Goal: Task Accomplishment & Management: Manage account settings

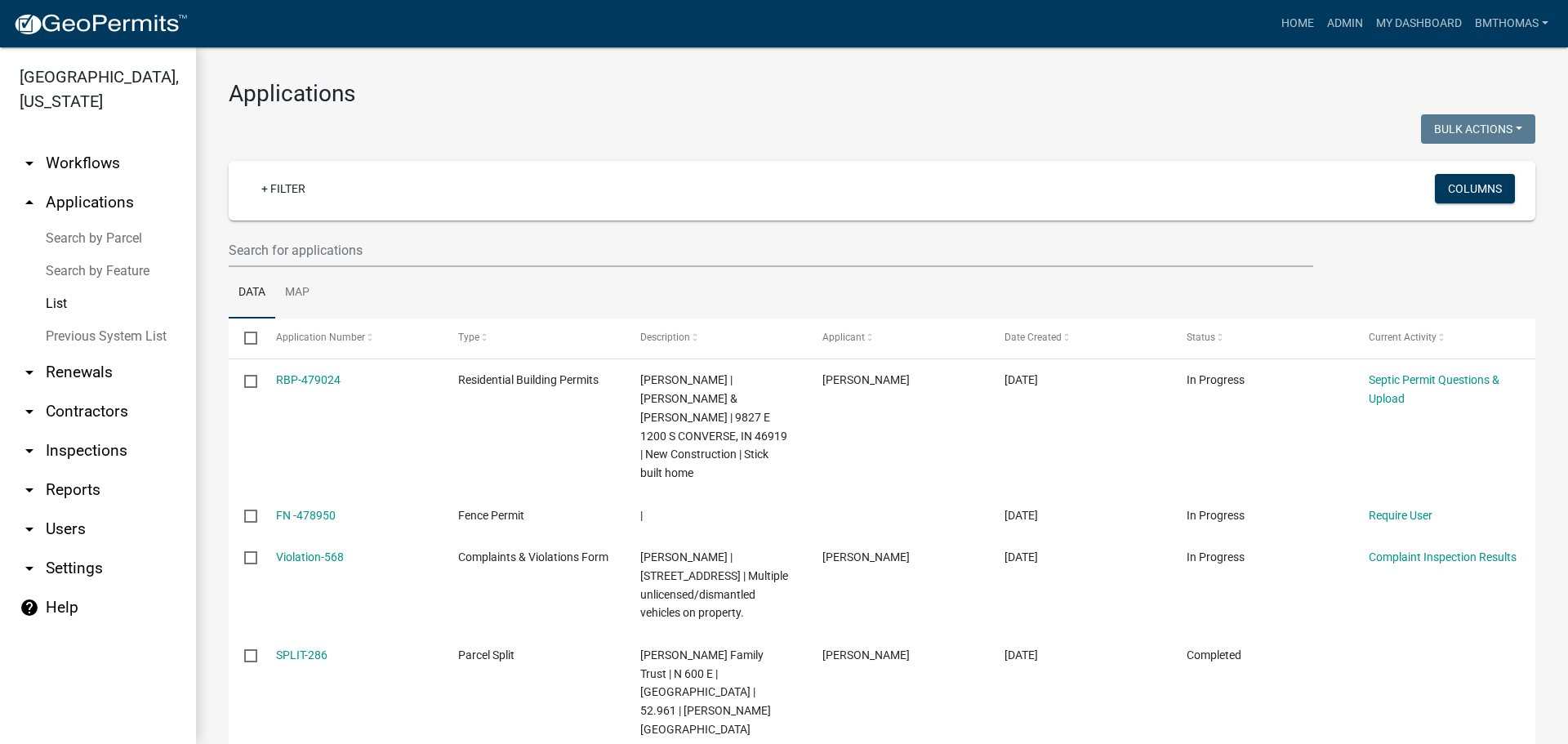
select select "3: 100"
click at [362, 251] on input "text" at bounding box center [772, 250] width 1085 height 33
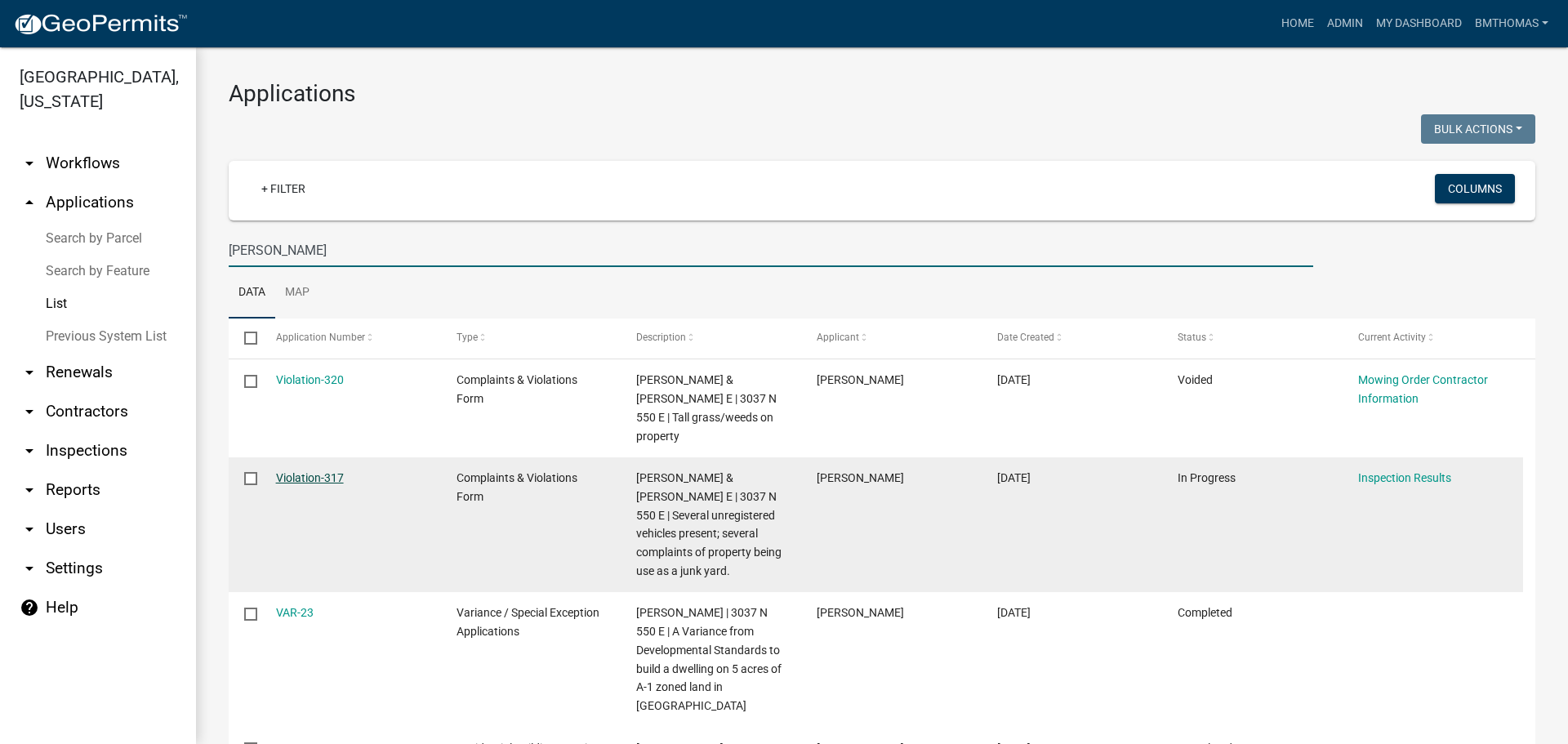
type input "[PERSON_NAME]"
click at [311, 471] on link "Violation-317" at bounding box center [310, 478] width 68 height 13
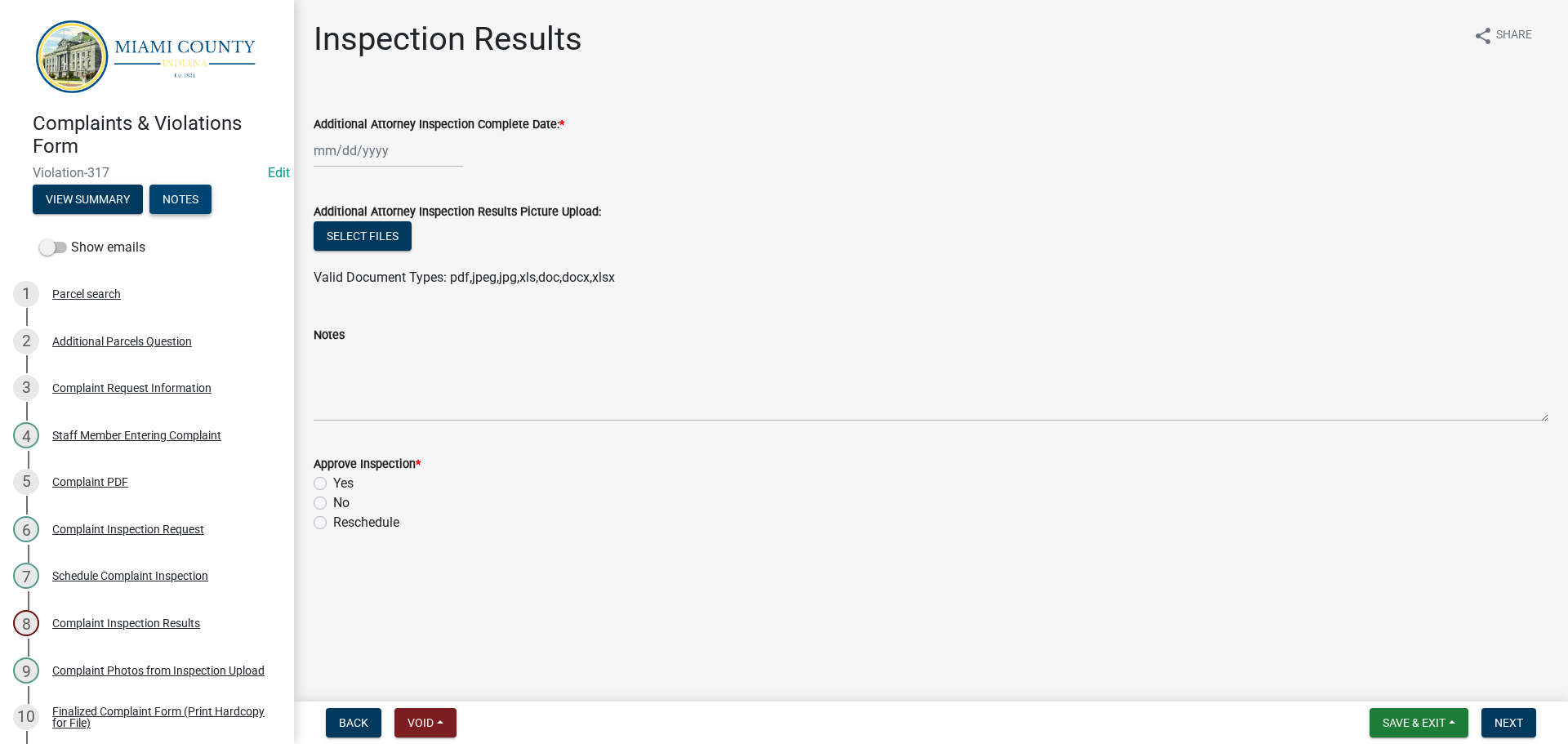
click at [174, 200] on button "Notes" at bounding box center [180, 199] width 62 height 30
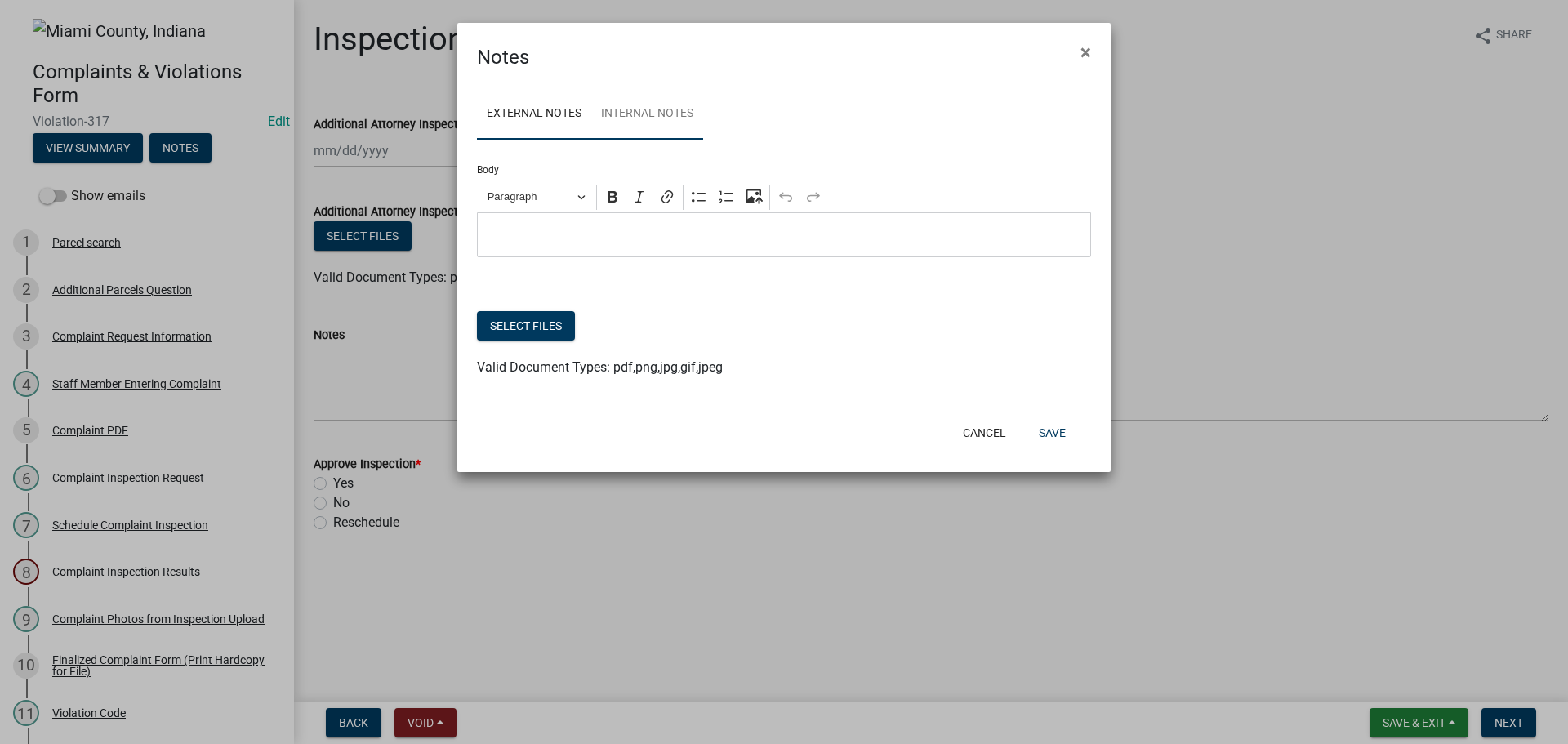
click at [644, 114] on link "Internal Notes" at bounding box center [647, 114] width 112 height 52
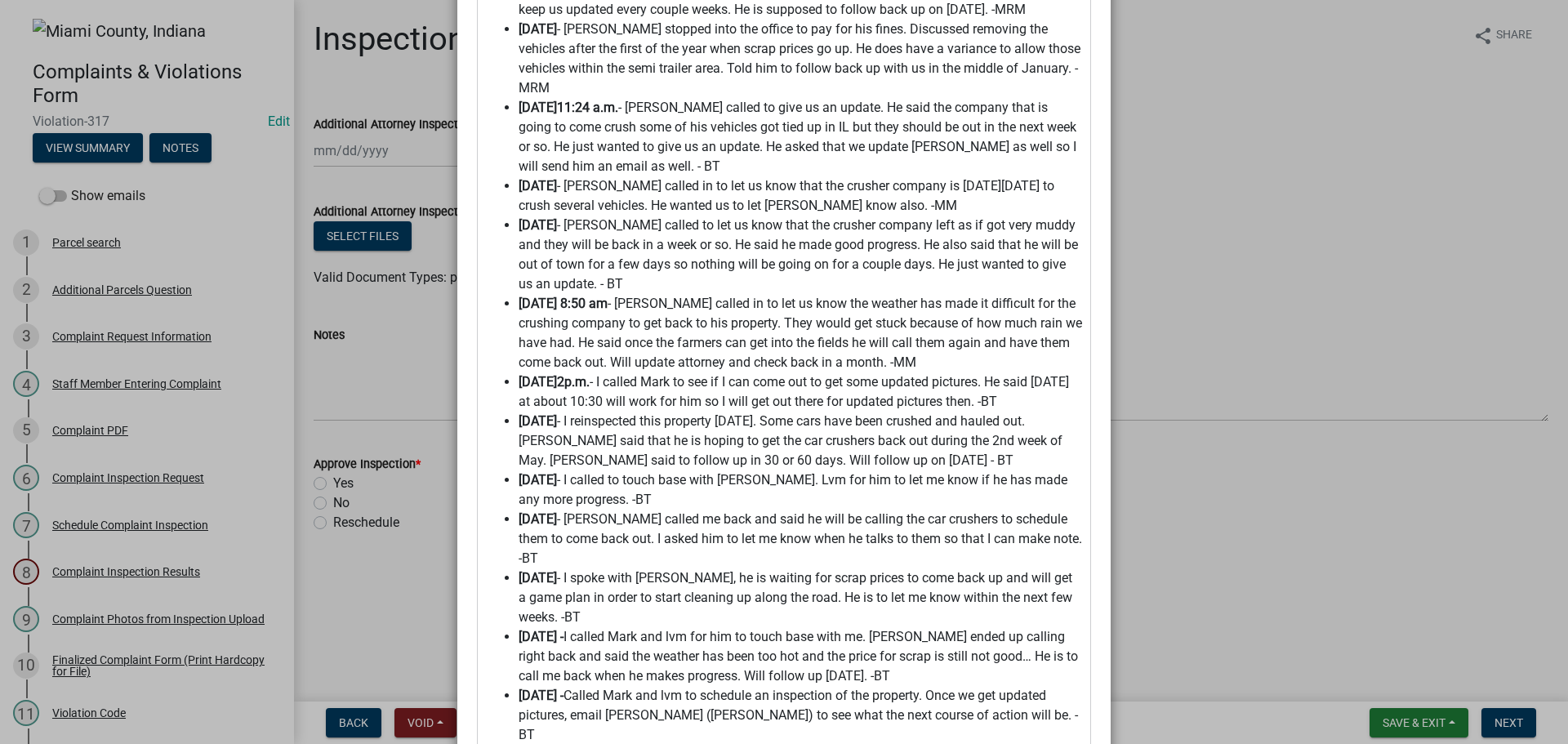
scroll to position [568, 0]
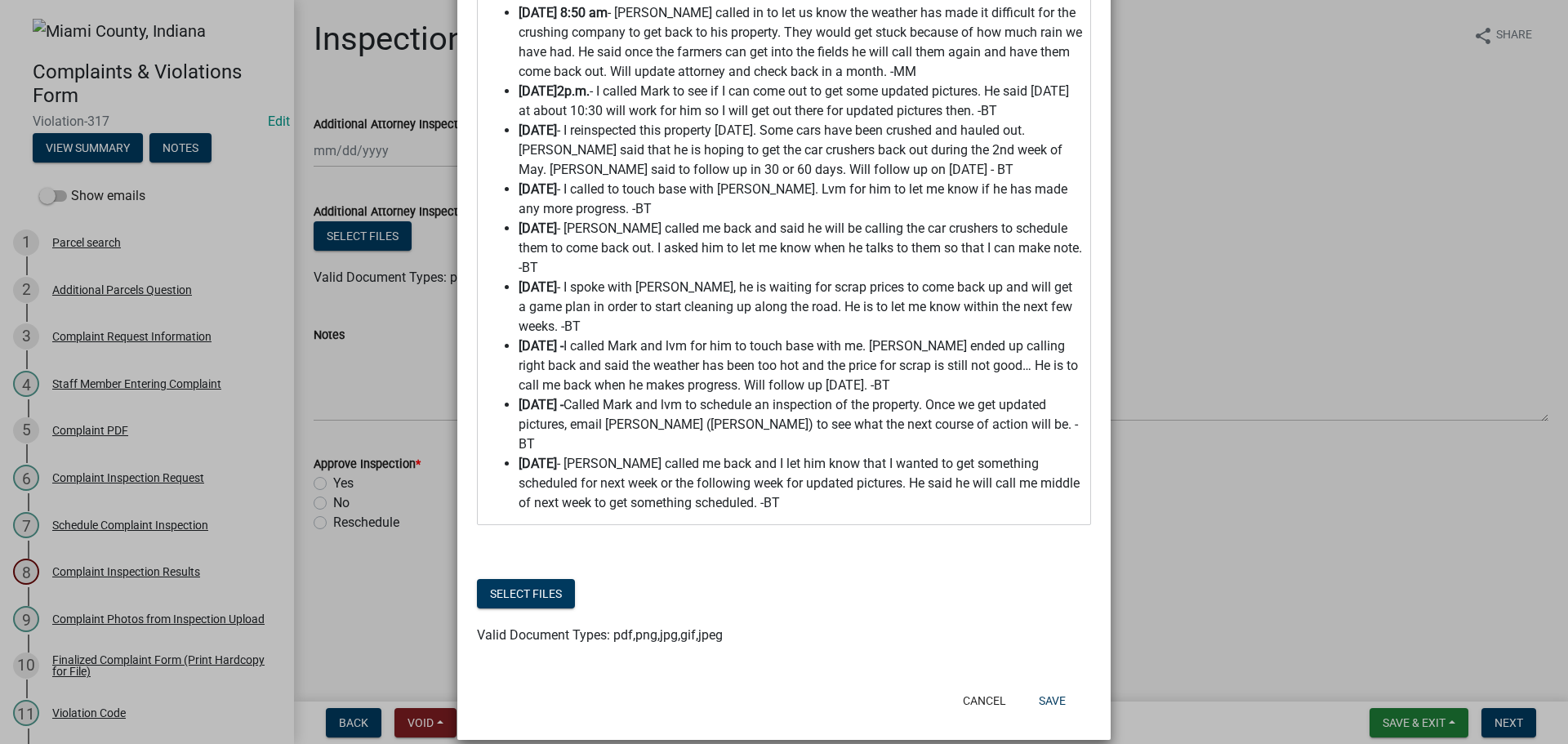
click at [732, 479] on span "[DATE] - [PERSON_NAME] called me back and I let him know that I wanted to get s…" at bounding box center [801, 483] width 564 height 59
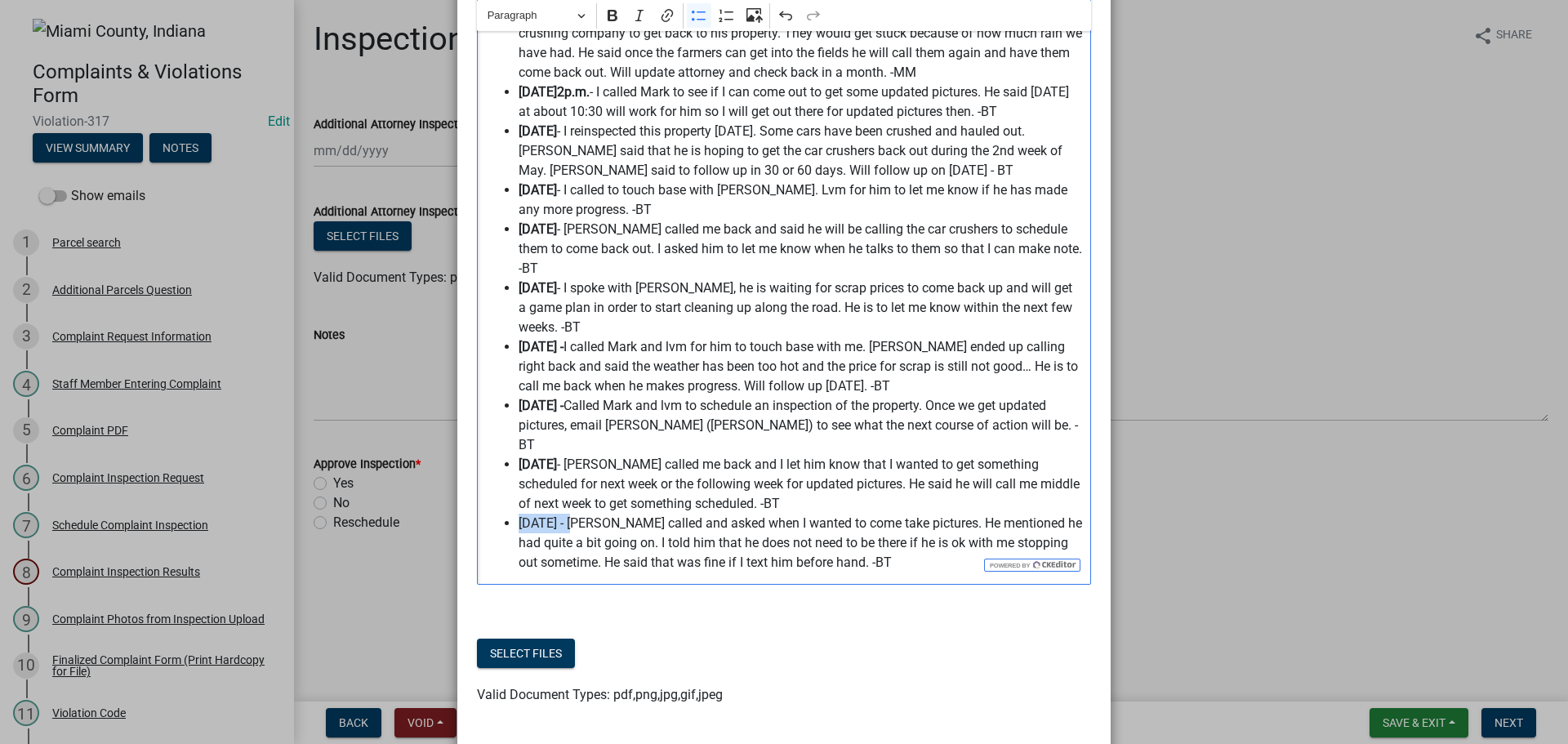
drag, startPoint x: 550, startPoint y: 503, endPoint x: 513, endPoint y: 506, distance: 37.1
click at [519, 513] on span "[DATE] - [PERSON_NAME] called and asked when I wanted to come take pictures. He…" at bounding box center [801, 542] width 564 height 59
click at [610, 20] on icon "Editor toolbar" at bounding box center [613, 16] width 10 height 12
click at [630, 522] on span "[DATE] - [PERSON_NAME] called and asked when I wanted to come take pictures. He…" at bounding box center [801, 542] width 564 height 59
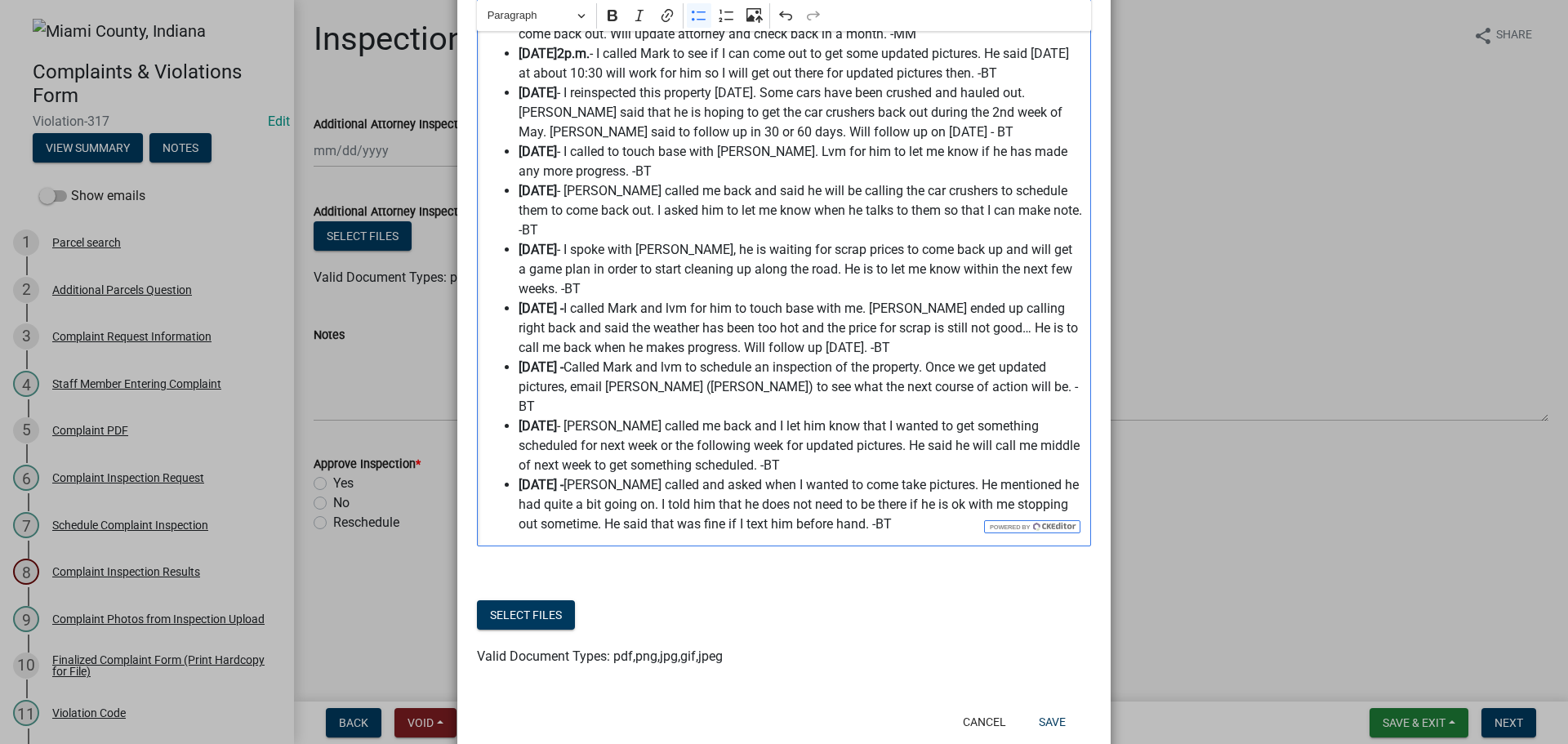
scroll to position [627, 0]
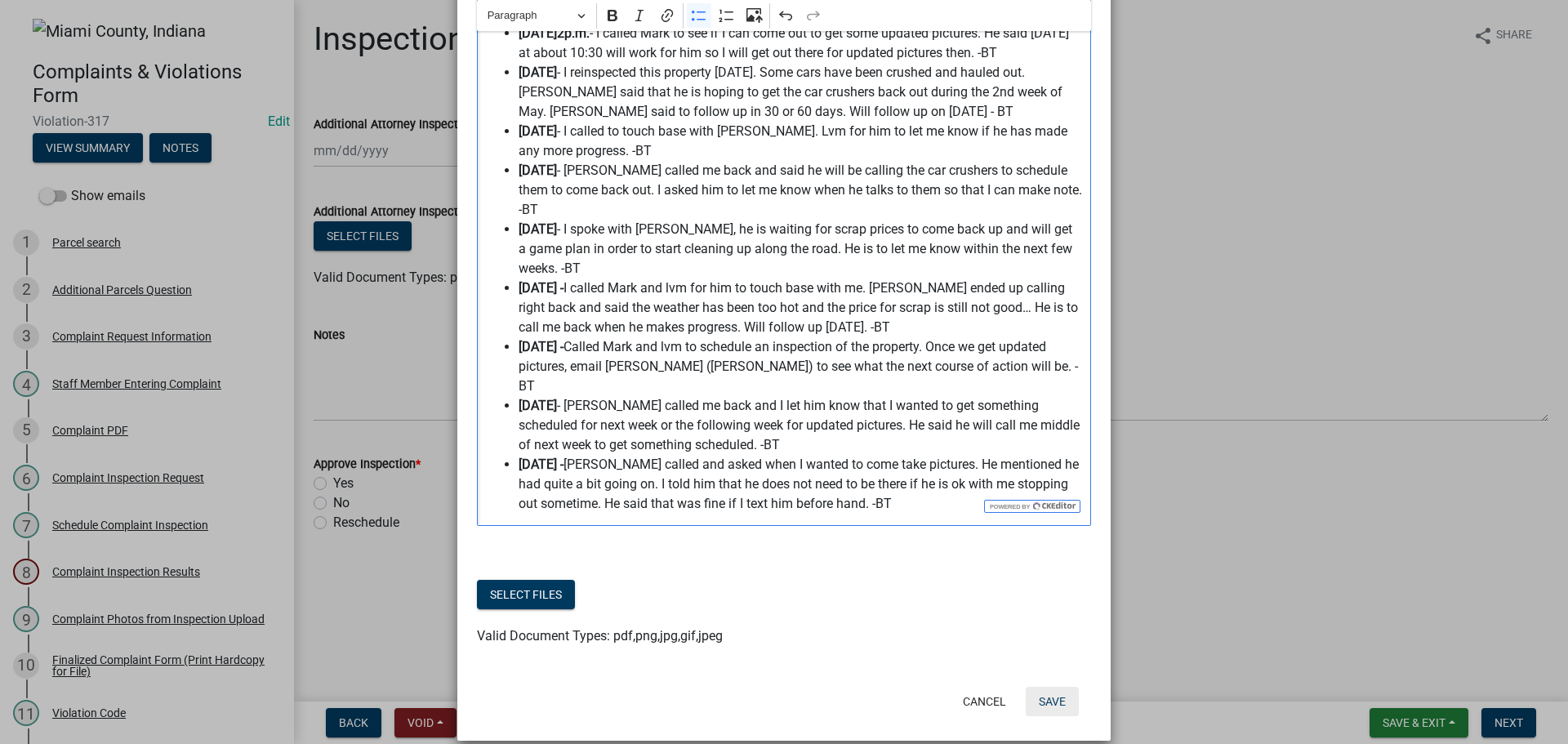
click at [1035, 687] on button "Save" at bounding box center [1052, 702] width 53 height 30
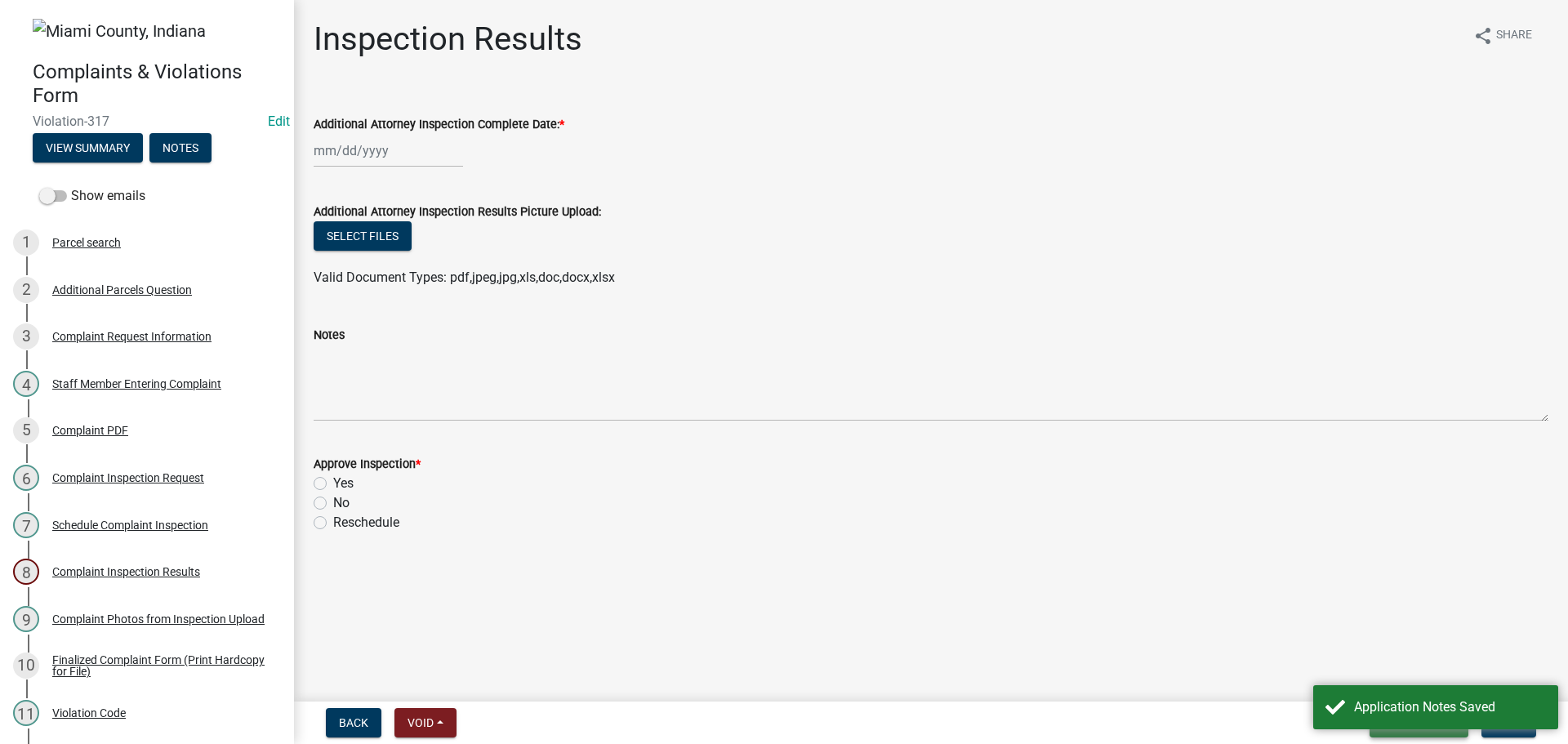
click at [1370, 733] on button "Save & Exit" at bounding box center [1419, 723] width 99 height 30
click at [1373, 678] on button "Save & Exit" at bounding box center [1403, 680] width 131 height 39
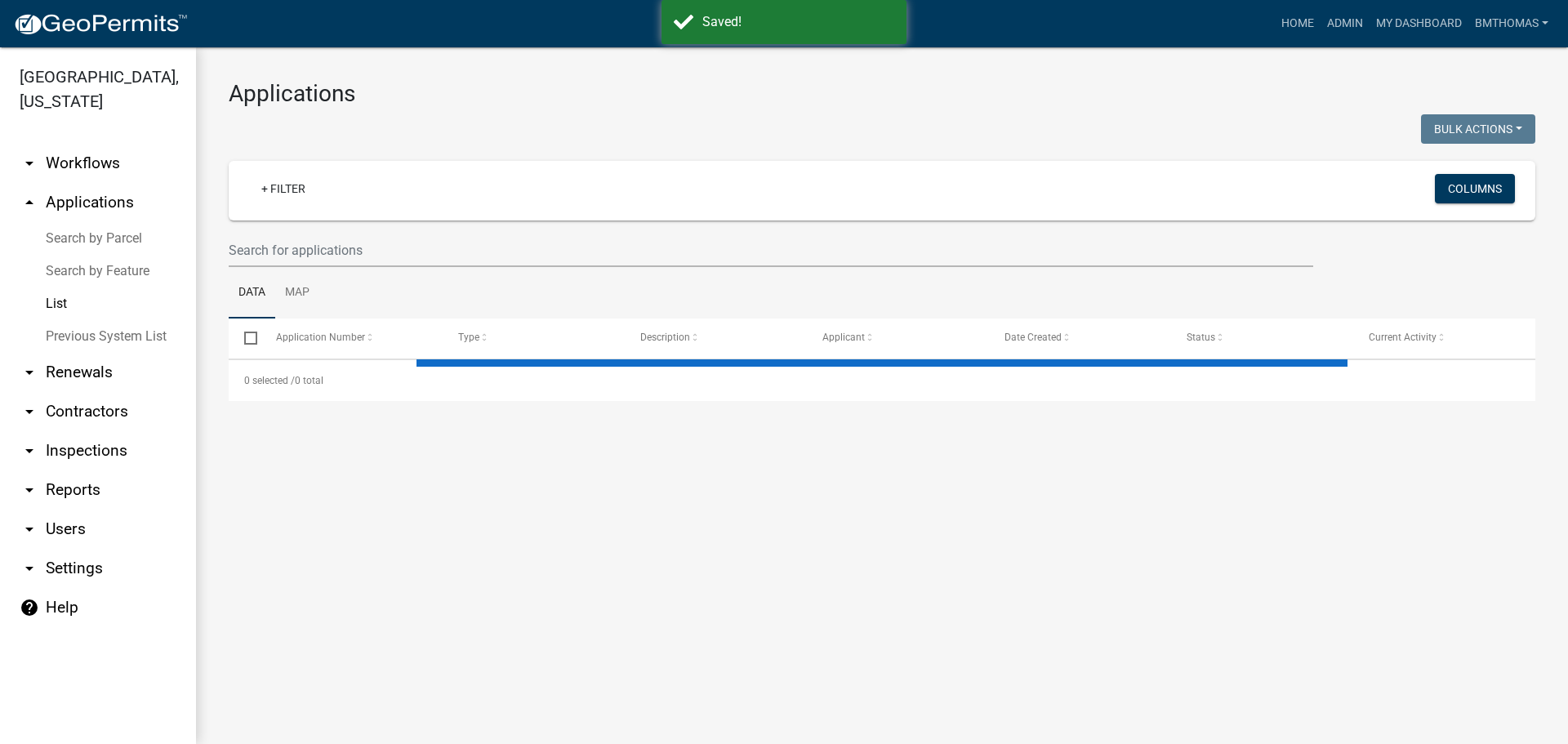
select select "3: 100"
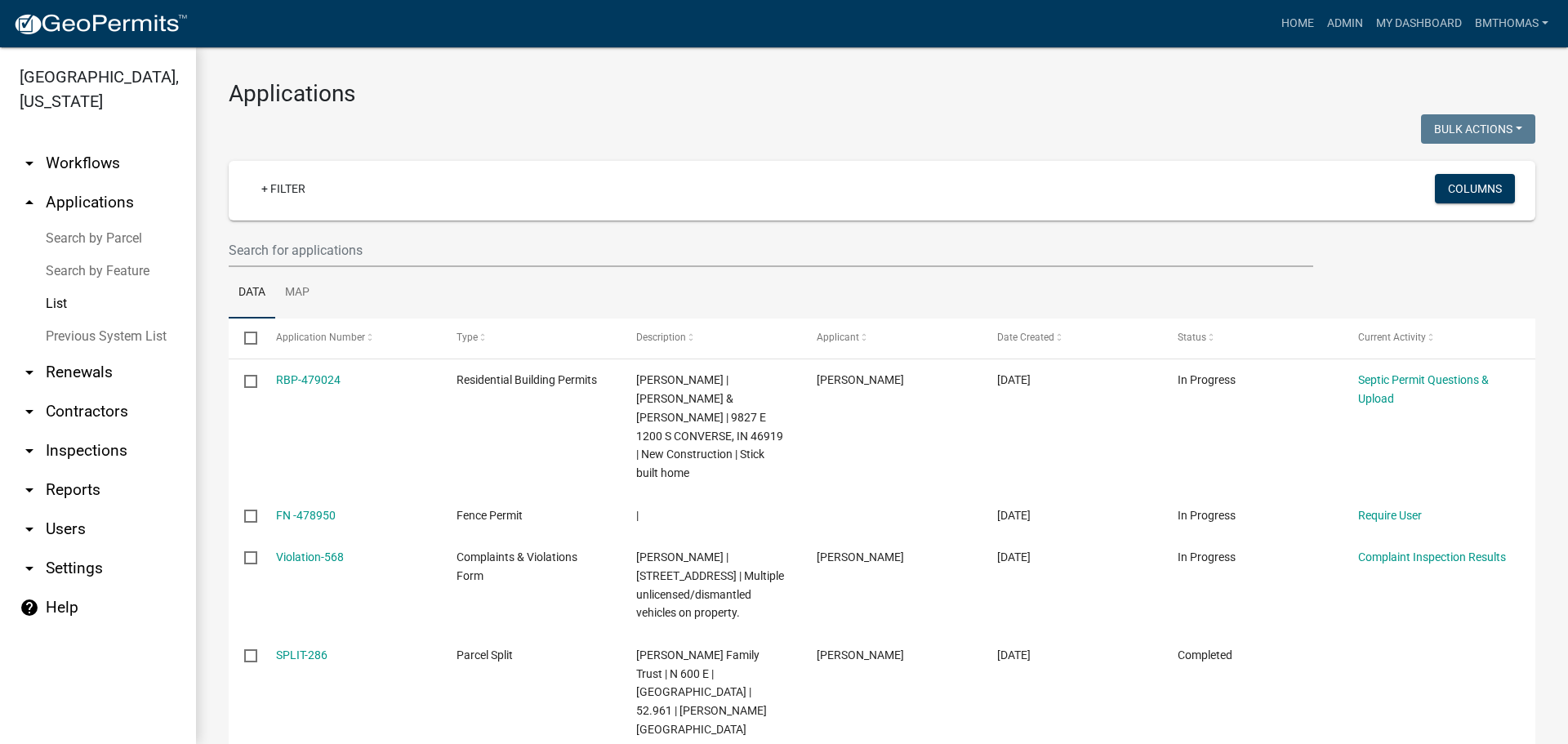
click at [75, 431] on link "arrow_drop_down Inspections" at bounding box center [98, 450] width 196 height 39
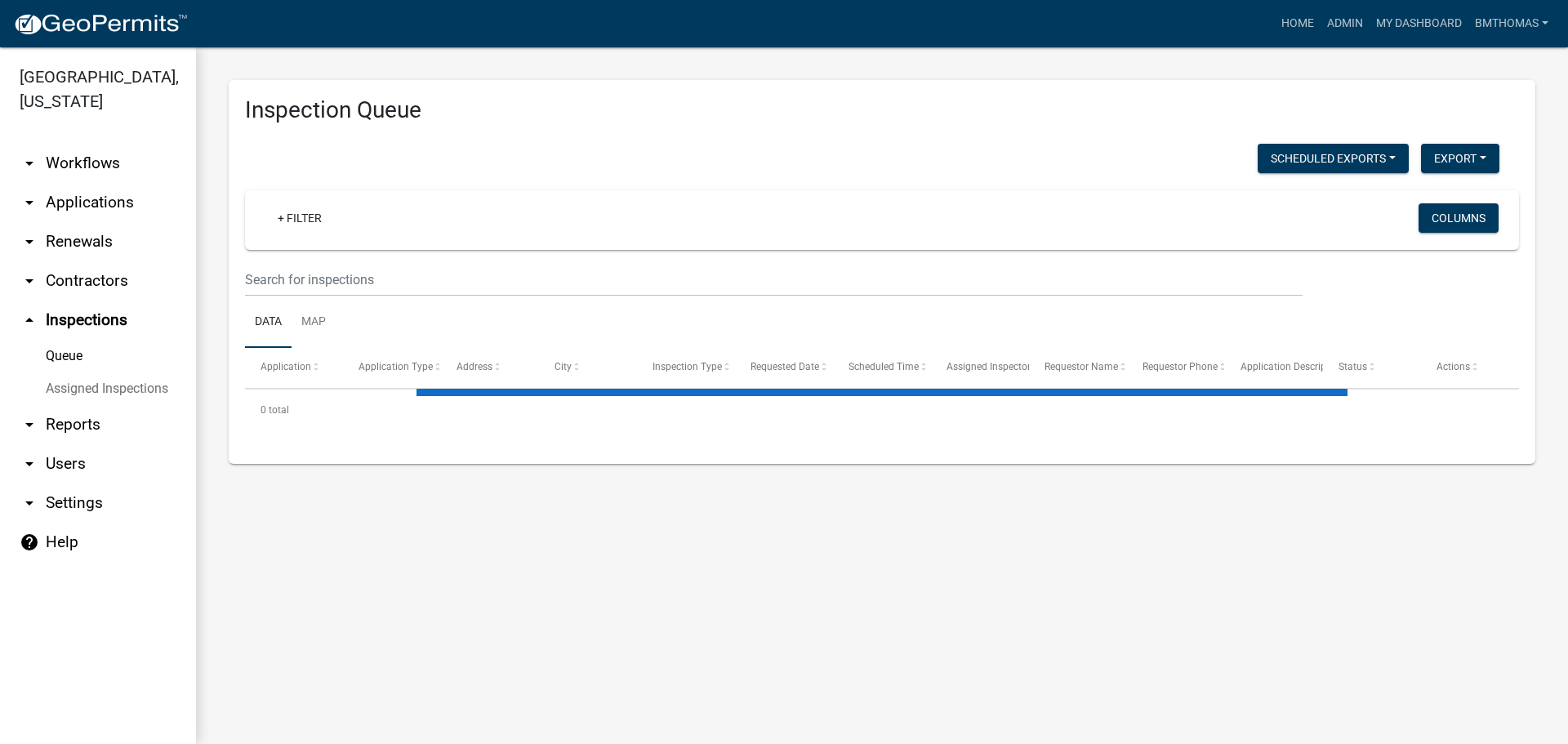
select select "3: 100"
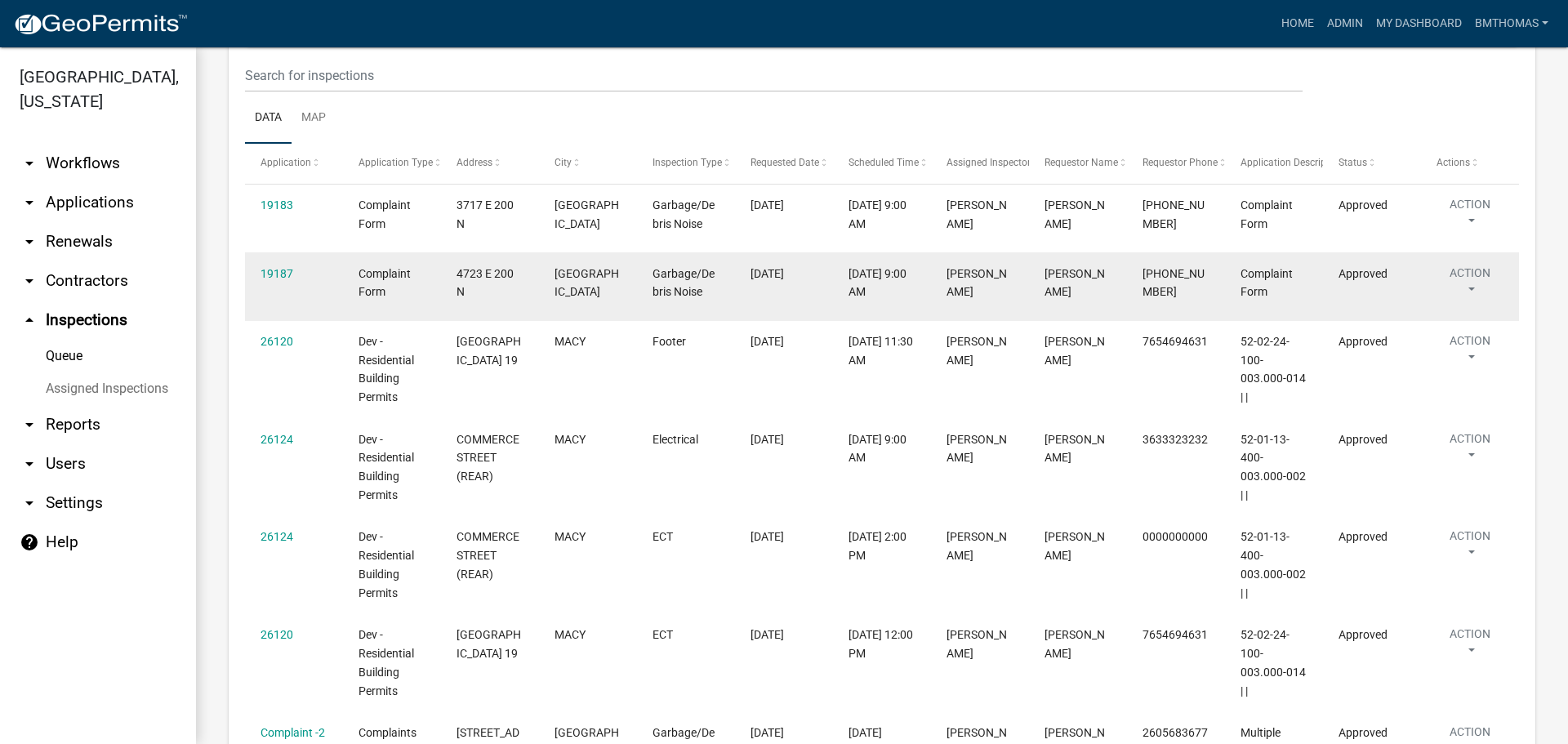
scroll to position [408, 0]
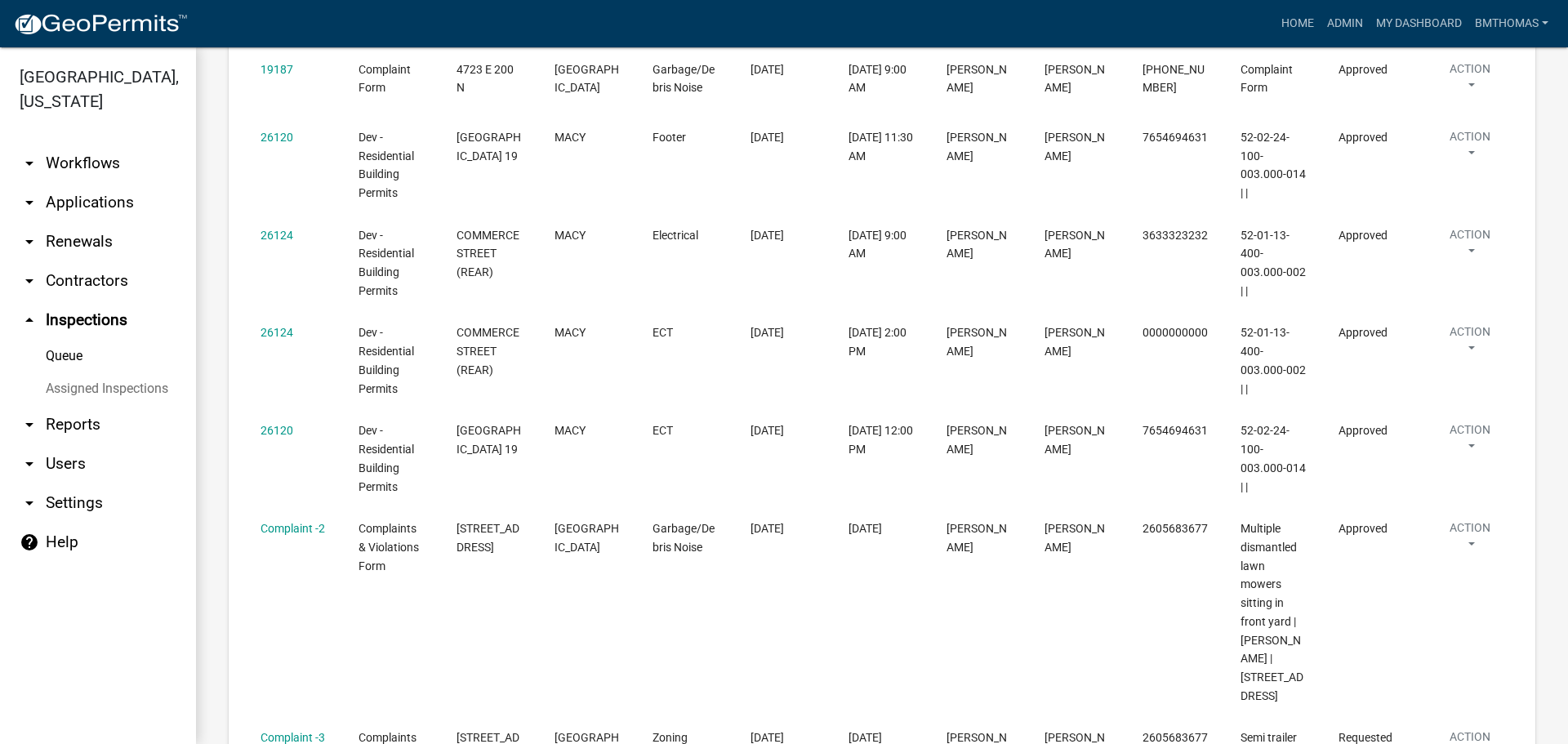
click at [125, 372] on link "Assigned Inspections" at bounding box center [98, 389] width 196 height 33
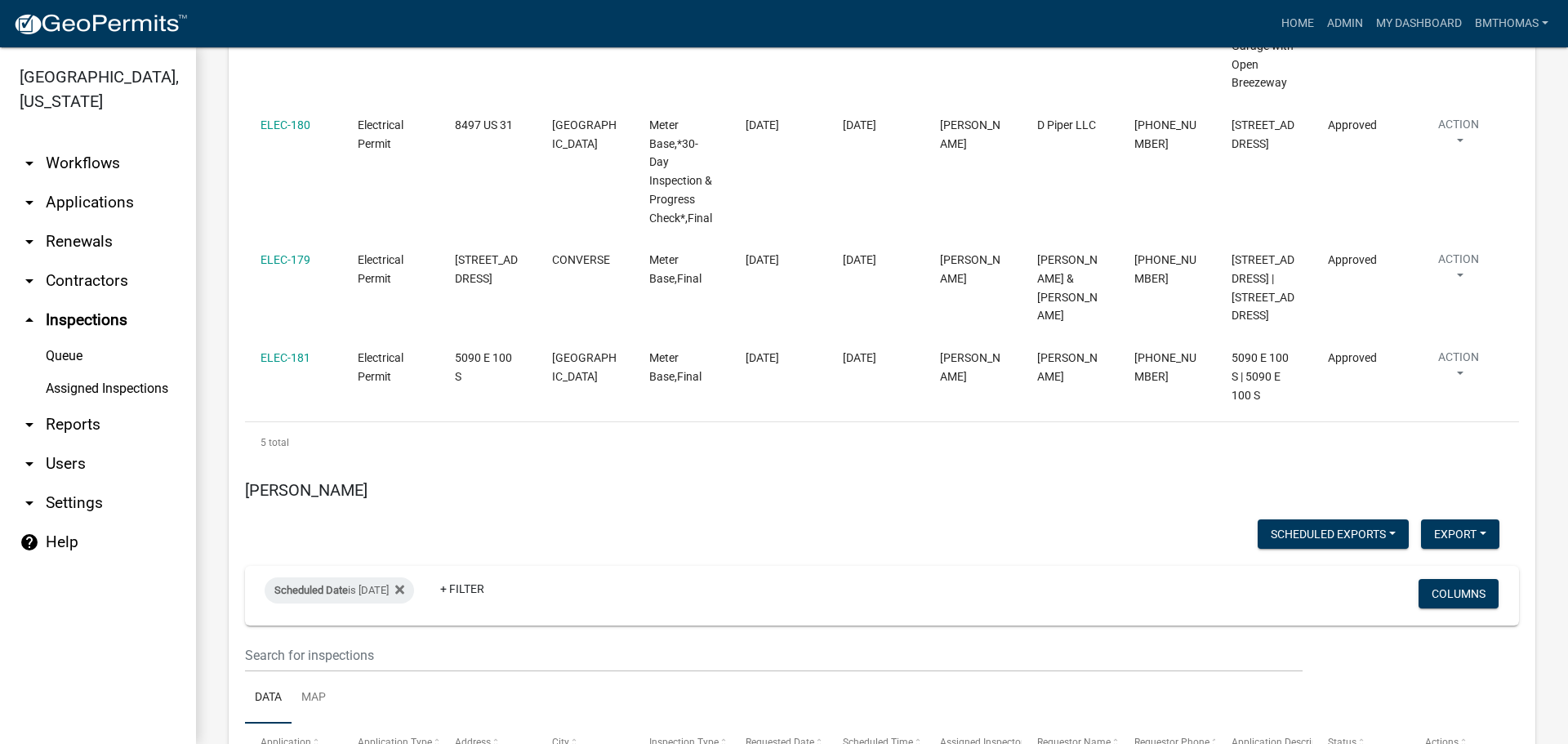
scroll to position [10243, 0]
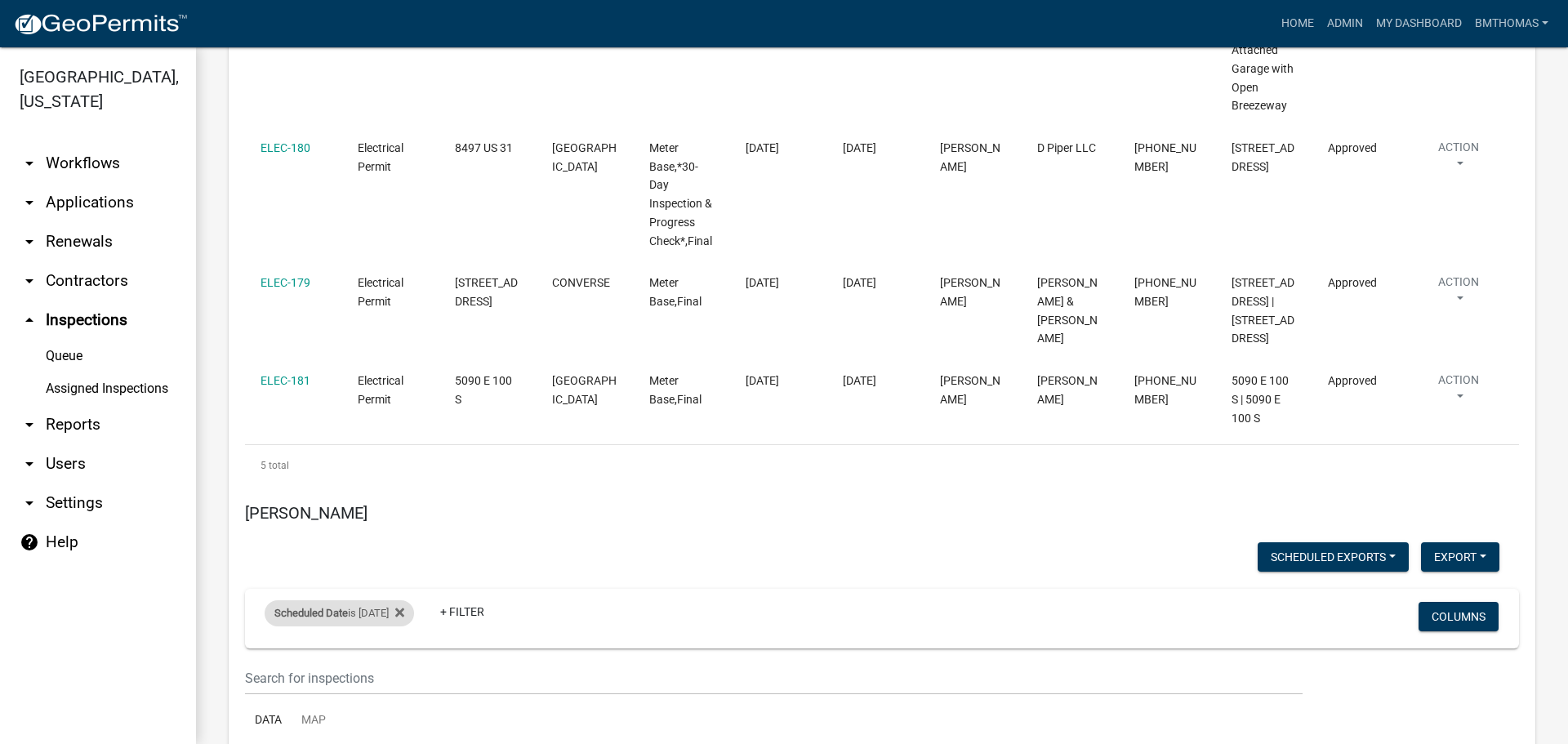
click at [375, 600] on div "Scheduled Date is [DATE]" at bounding box center [339, 613] width 150 height 26
click at [410, 465] on input "[DATE]" at bounding box center [354, 470] width 114 height 33
type input "[DATE]"
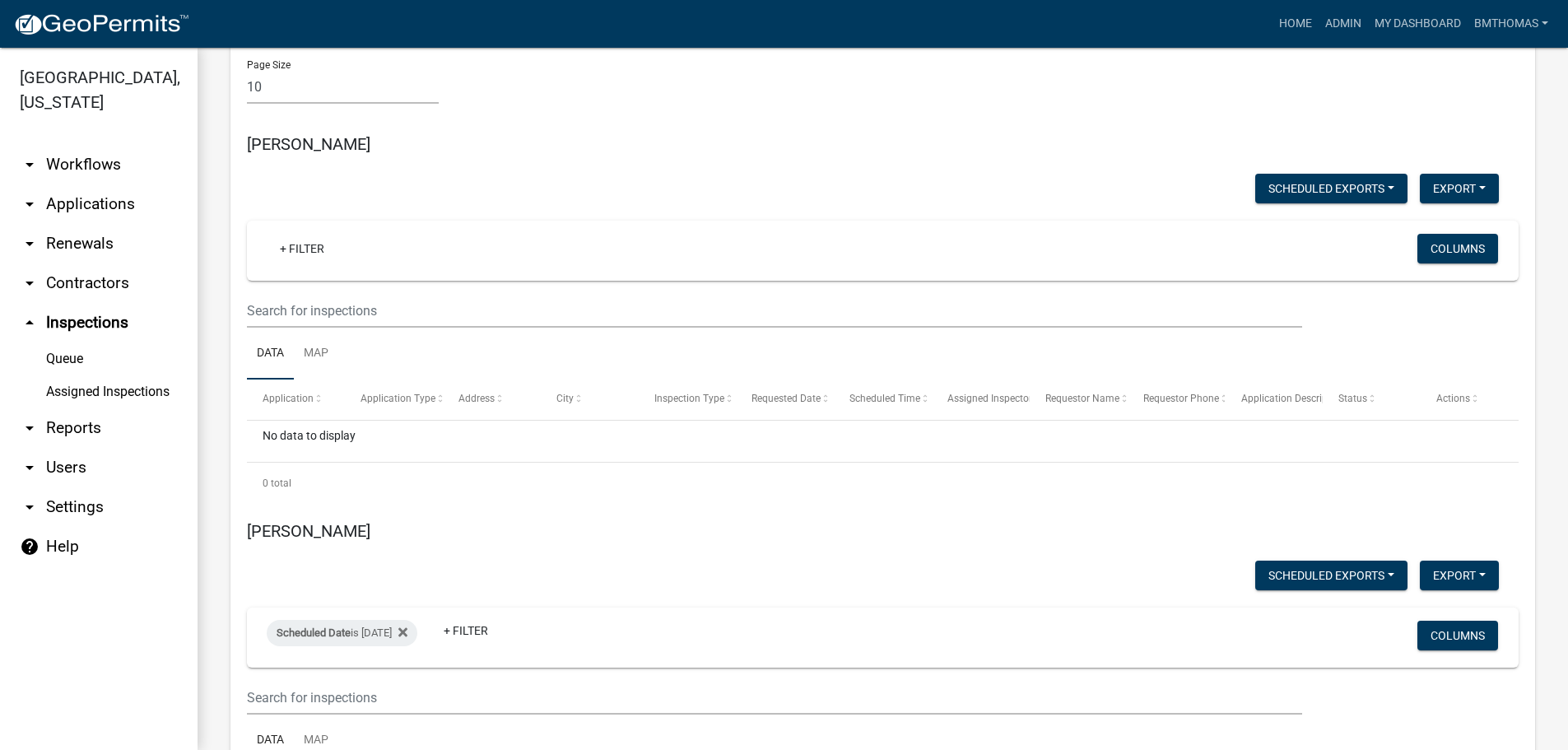
scroll to position [9216, 0]
